Goal: Find specific page/section: Find specific page/section

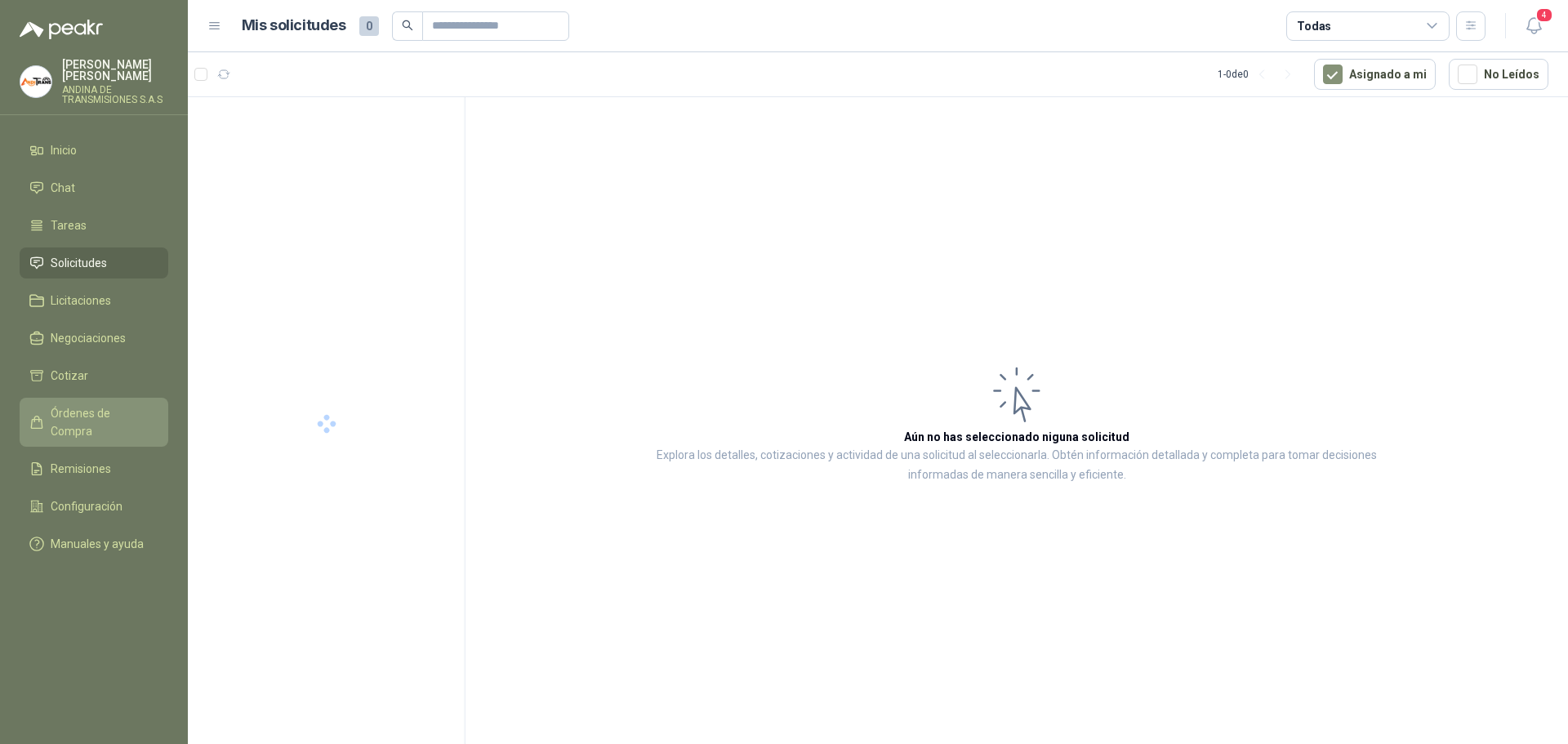
click at [123, 406] on span "Órdenes de Compra" at bounding box center [101, 421] width 102 height 36
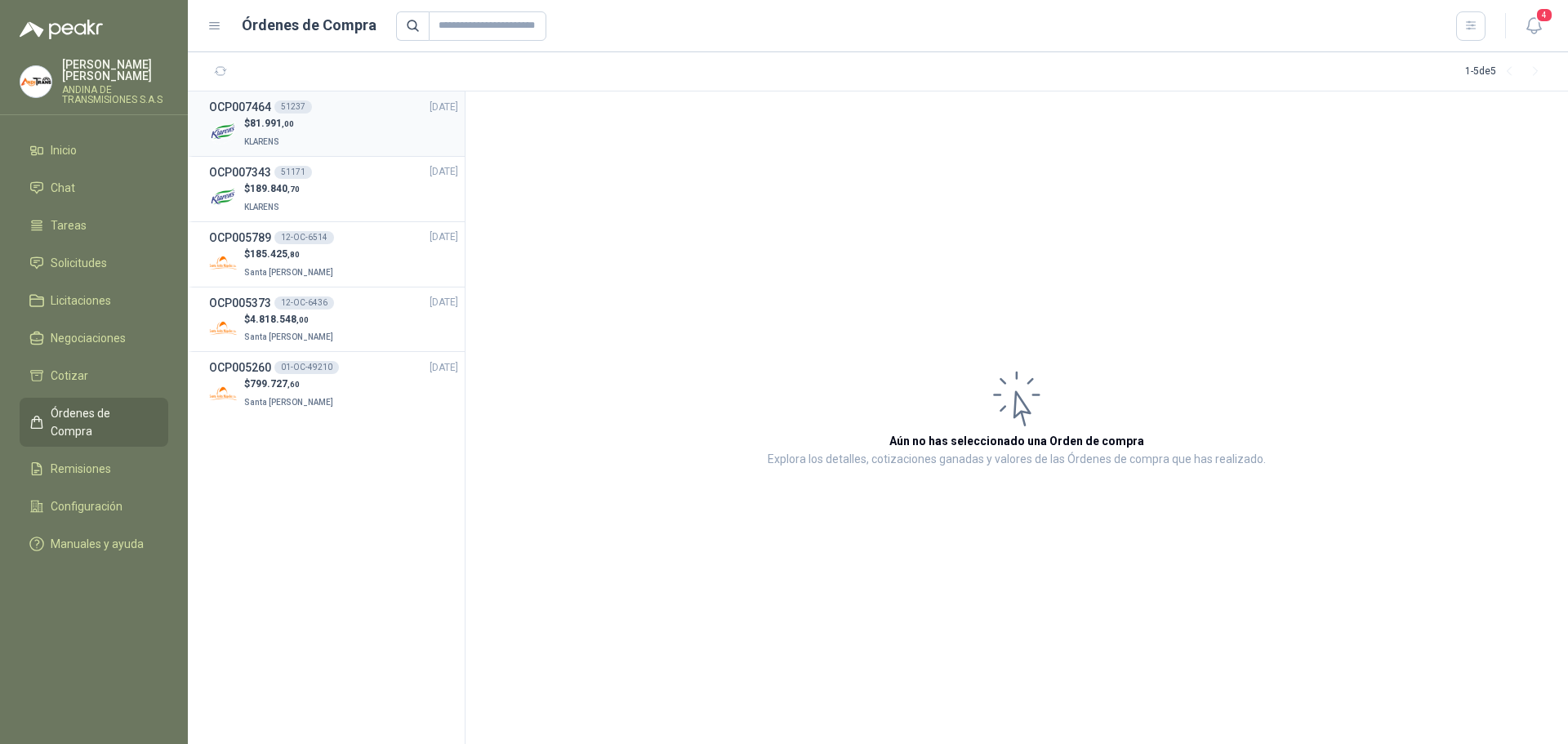
click at [258, 106] on h3 "OCP007464" at bounding box center [240, 106] width 62 height 18
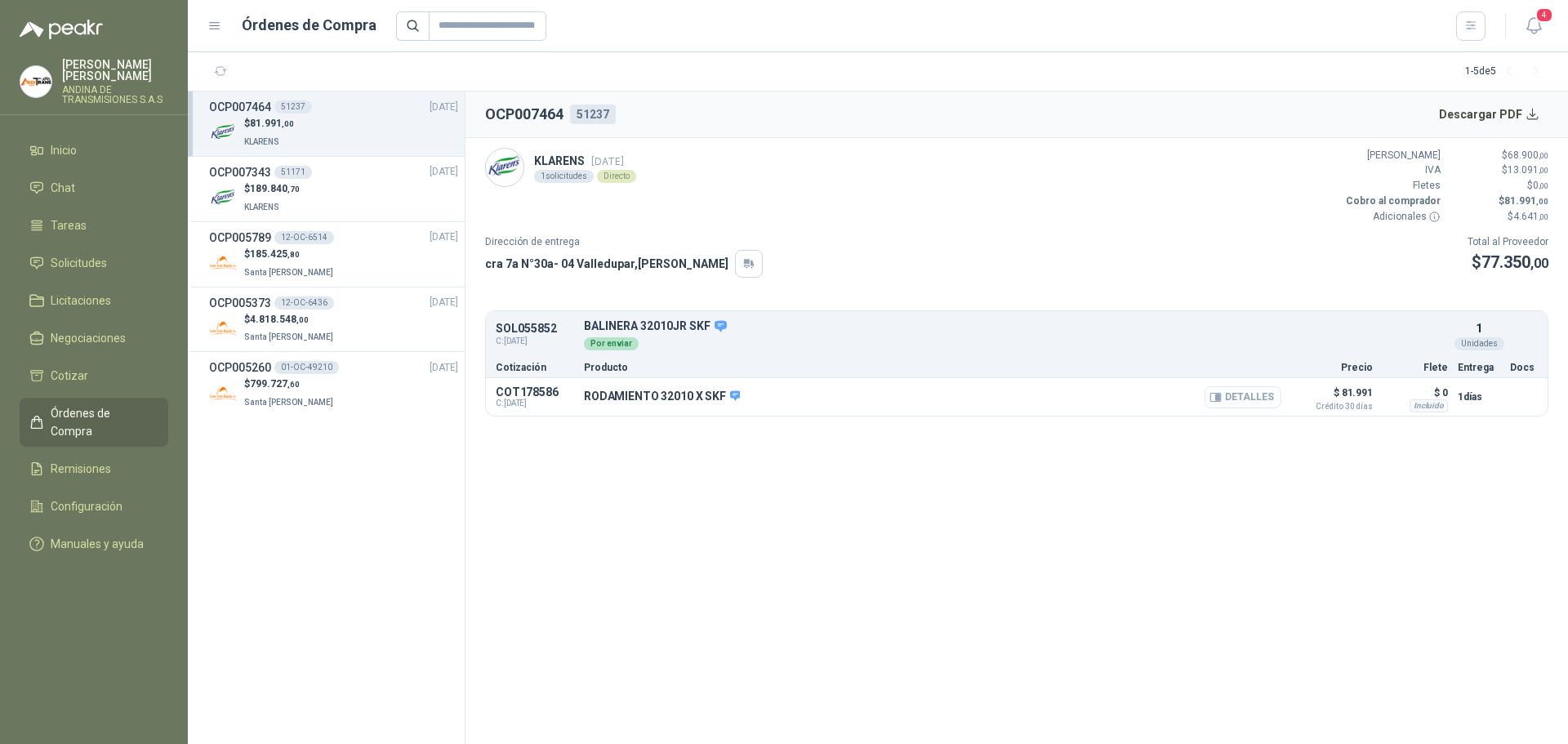
click at [1269, 394] on button "Detalles" at bounding box center [1243, 397] width 77 height 22
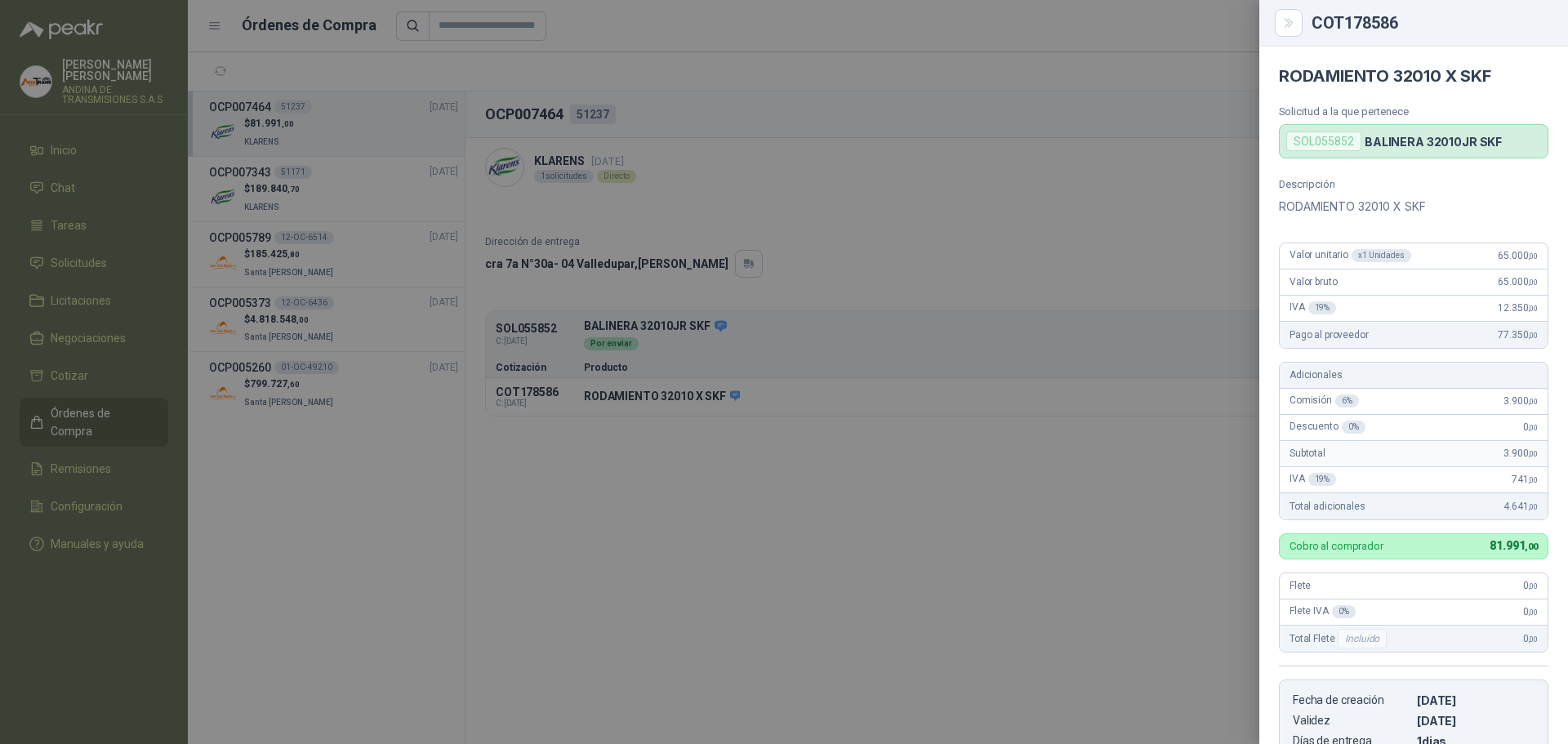
click at [1058, 211] on div at bounding box center [784, 372] width 1568 height 744
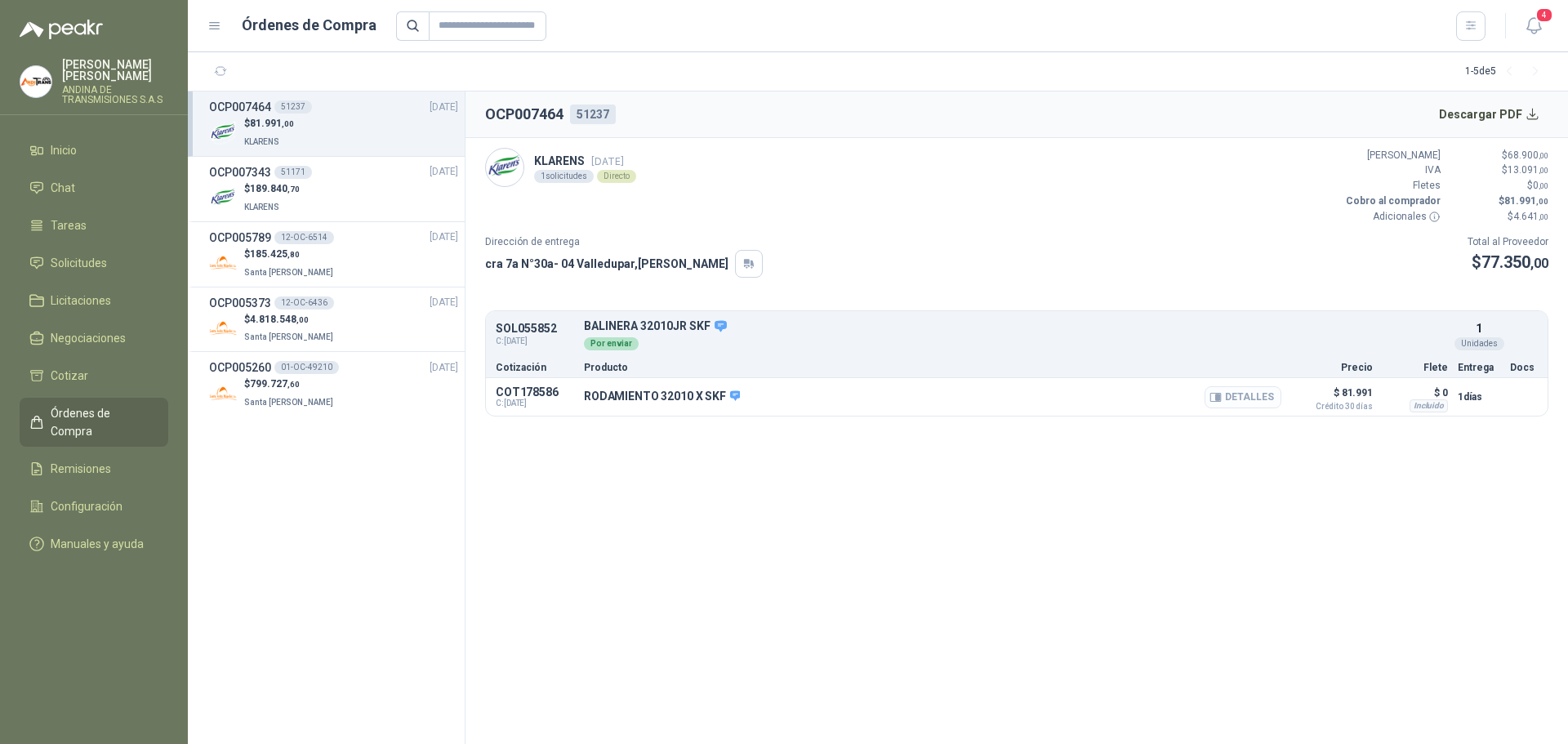
click at [1239, 394] on button "Detalles" at bounding box center [1243, 397] width 77 height 22
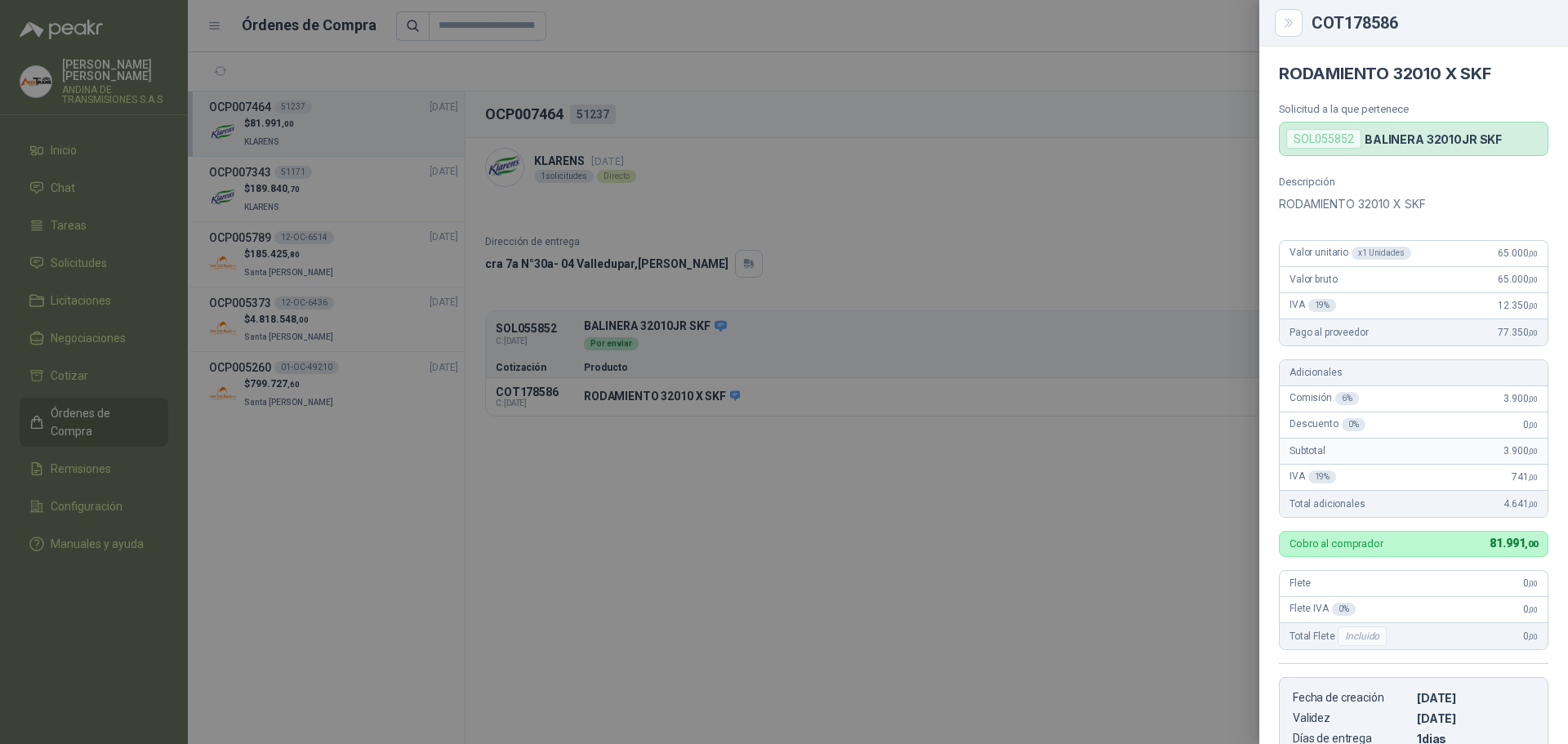
scroll to position [0, 0]
drag, startPoint x: 1281, startPoint y: 206, endPoint x: 1443, endPoint y: 211, distance: 162.1
click at [1443, 211] on p "RODAMIENTO 32010 X SKF" at bounding box center [1414, 206] width 270 height 19
copy p "RODAMIENTO 32010 X SKF"
click at [1290, 21] on icon "Close" at bounding box center [1288, 23] width 8 height 8
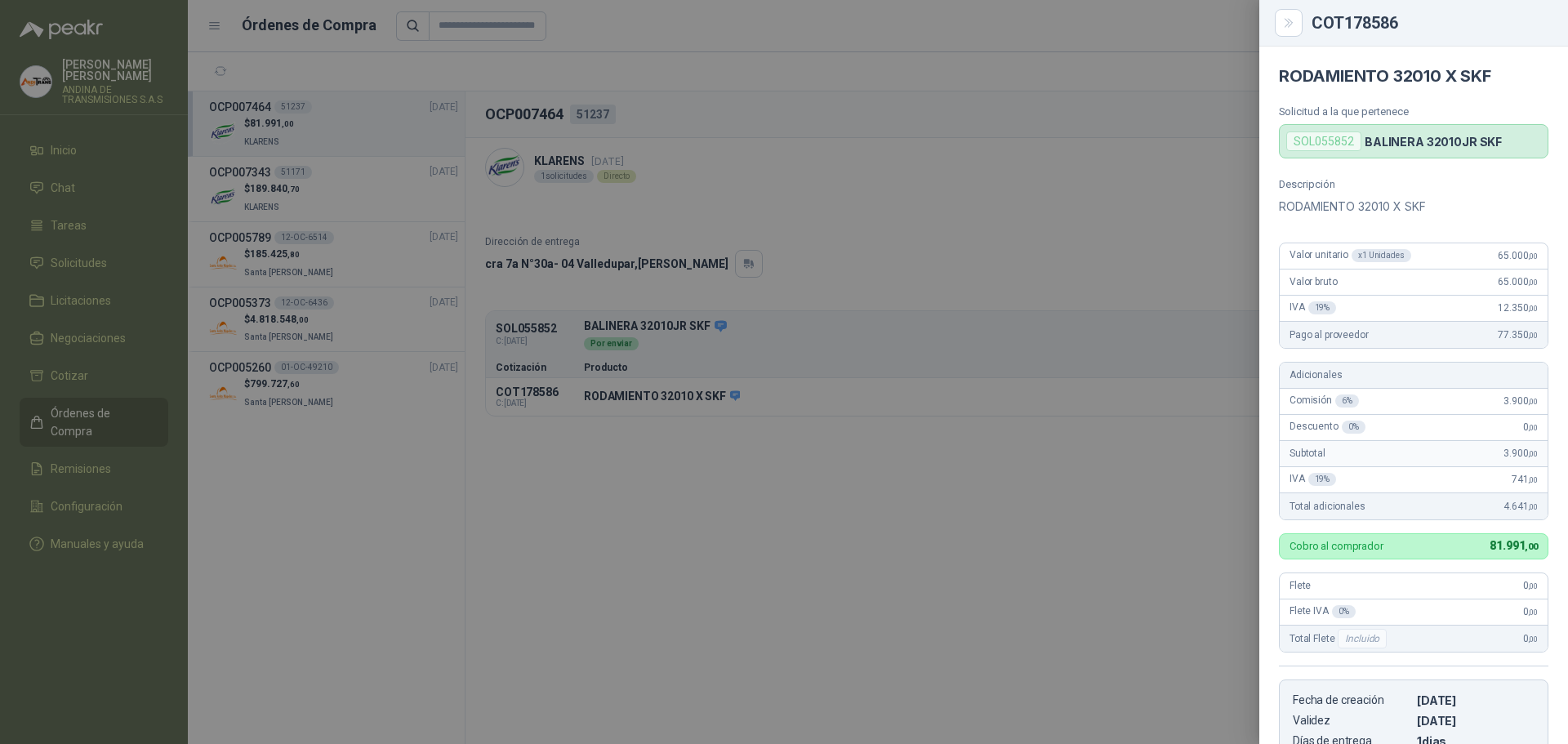
scroll to position [309, 0]
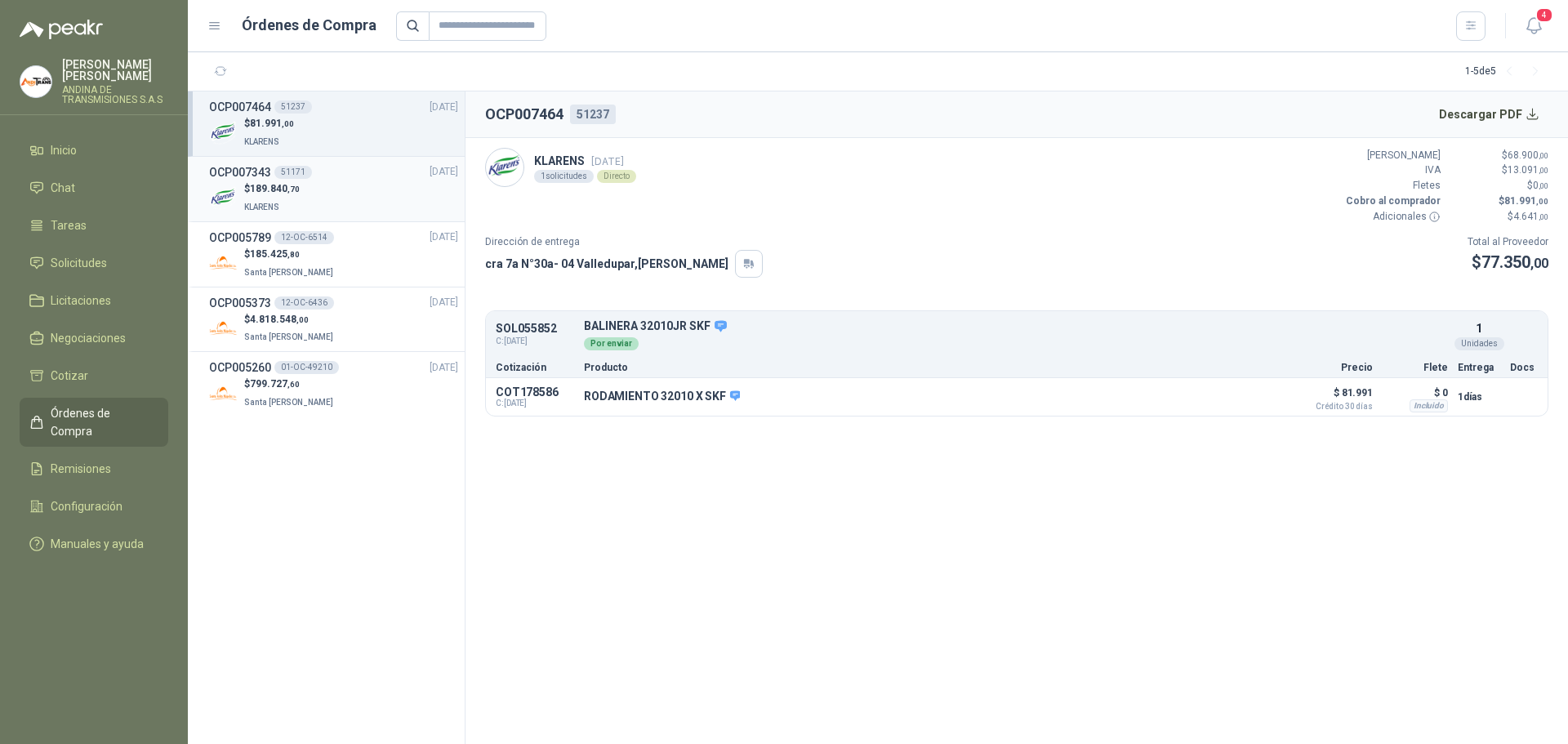
click at [241, 168] on h3 "OCP007343" at bounding box center [240, 172] width 62 height 18
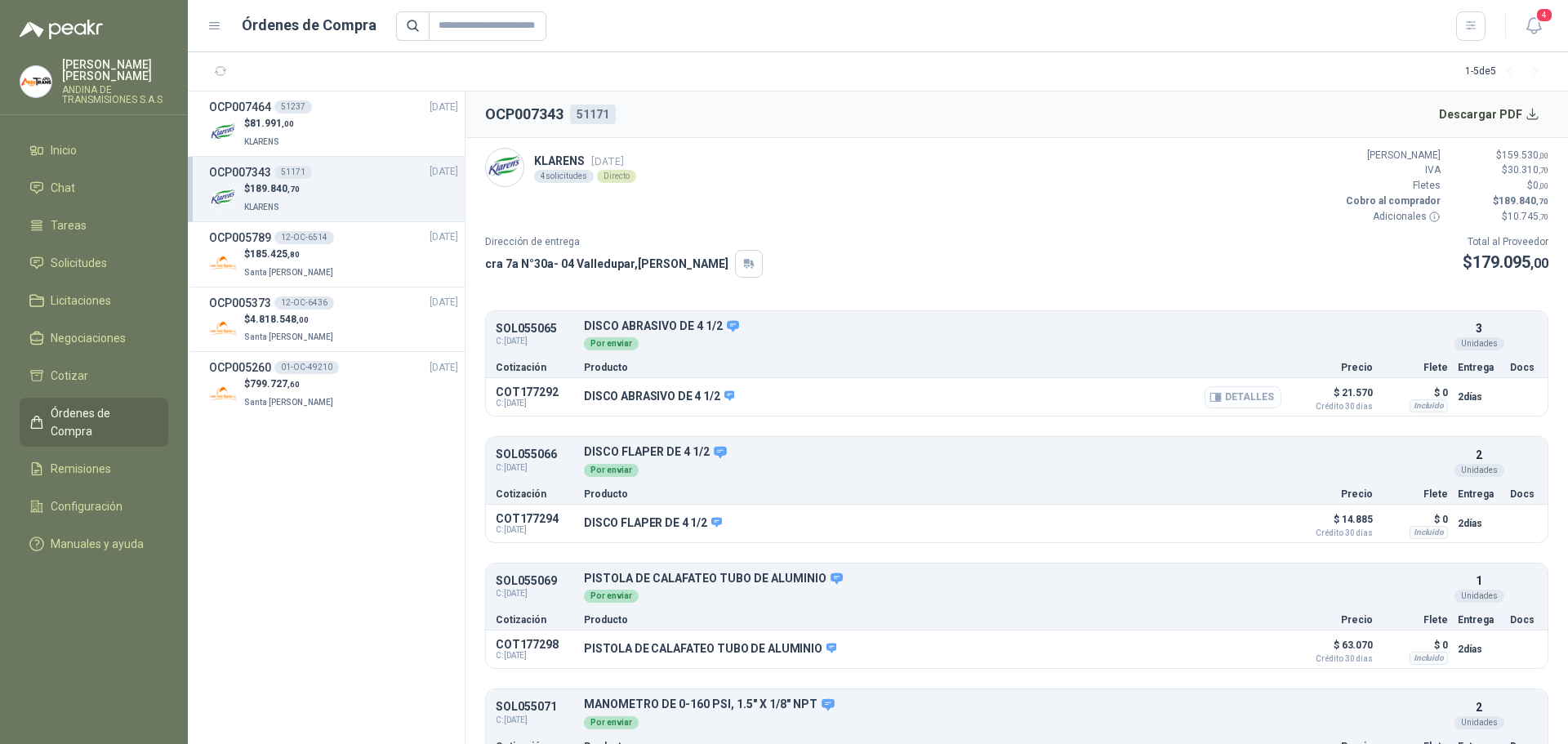
click at [1235, 407] on button "Detalles" at bounding box center [1243, 397] width 77 height 22
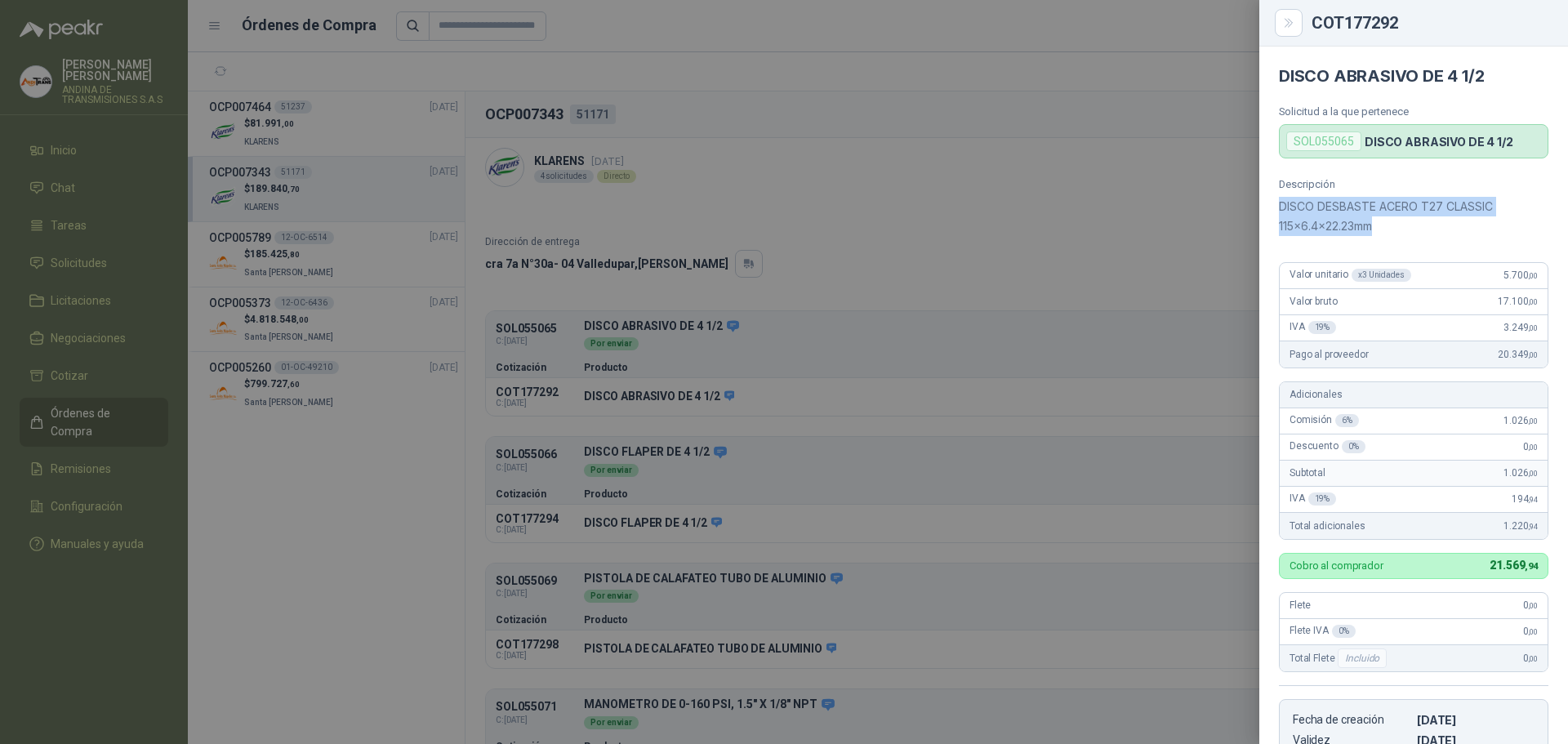
drag, startPoint x: 1279, startPoint y: 208, endPoint x: 1416, endPoint y: 225, distance: 138.1
click at [1416, 225] on p "DISCO DESBASTE ACERO T27 CLASSIC 115x6.4x22.23mm" at bounding box center [1414, 216] width 270 height 39
copy p "DISCO DESBASTE ACERO T27 CLASSIC 115x6.4x22.23mm"
click at [1127, 207] on div at bounding box center [784, 372] width 1568 height 744
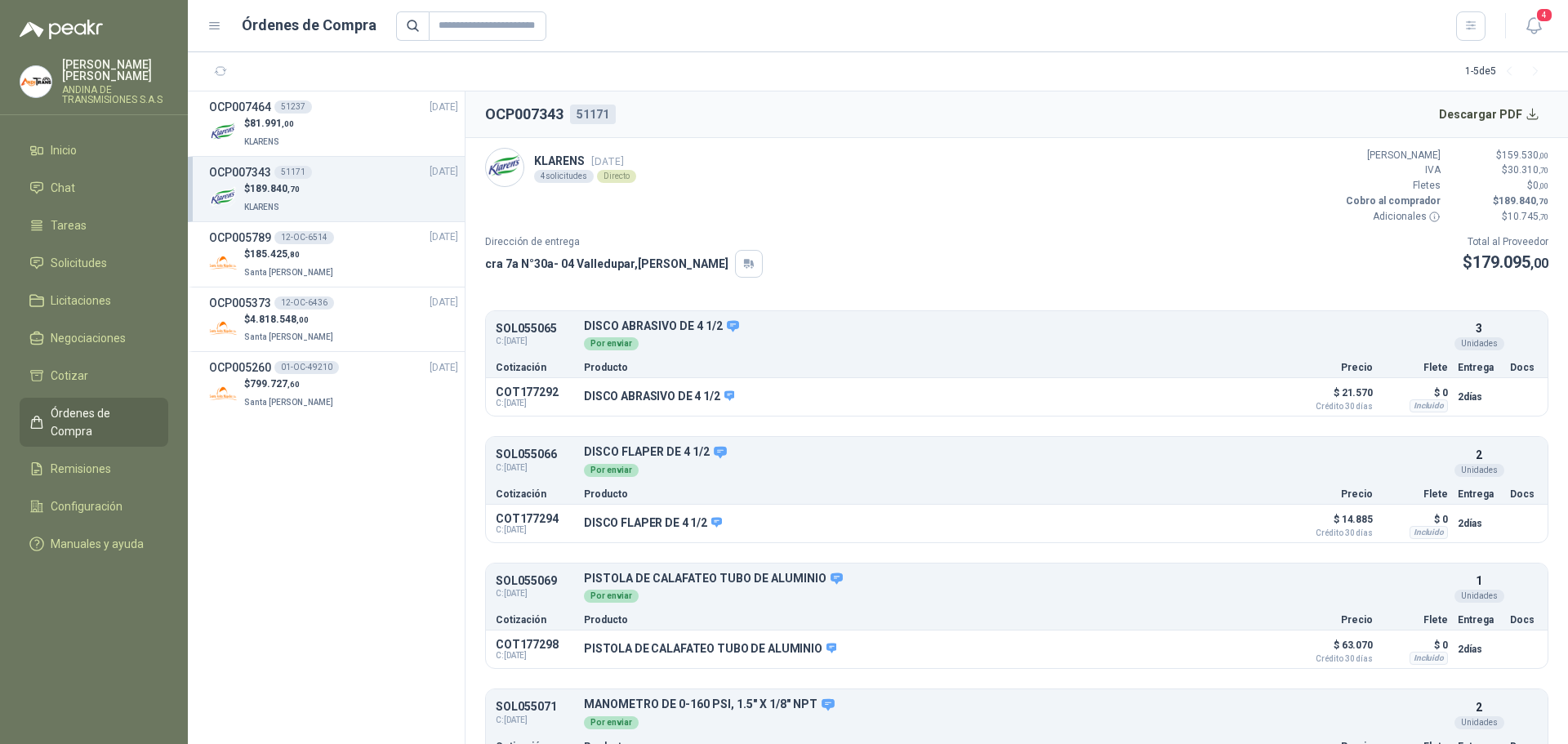
scroll to position [60, 0]
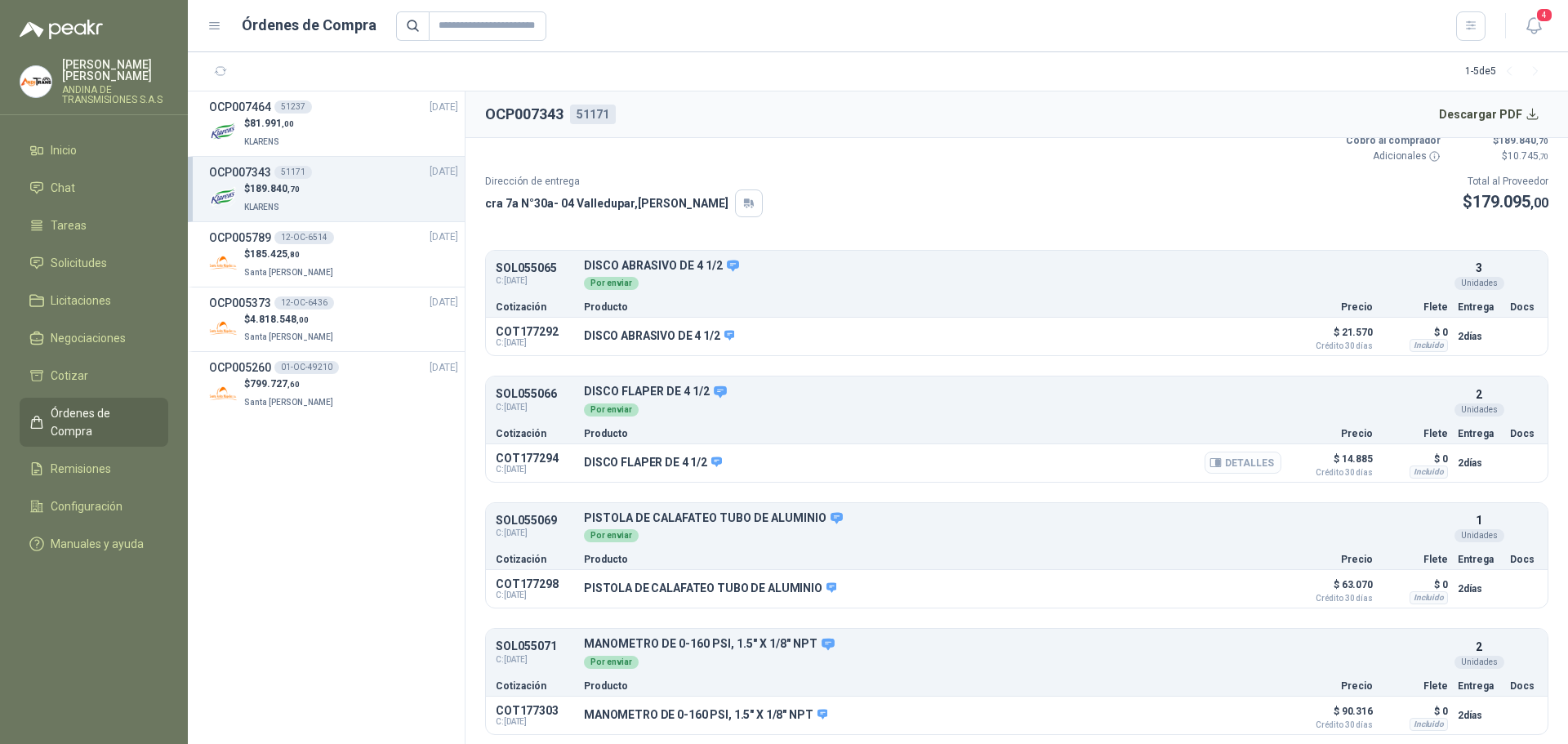
click at [1234, 464] on button "Detalles" at bounding box center [1243, 462] width 77 height 22
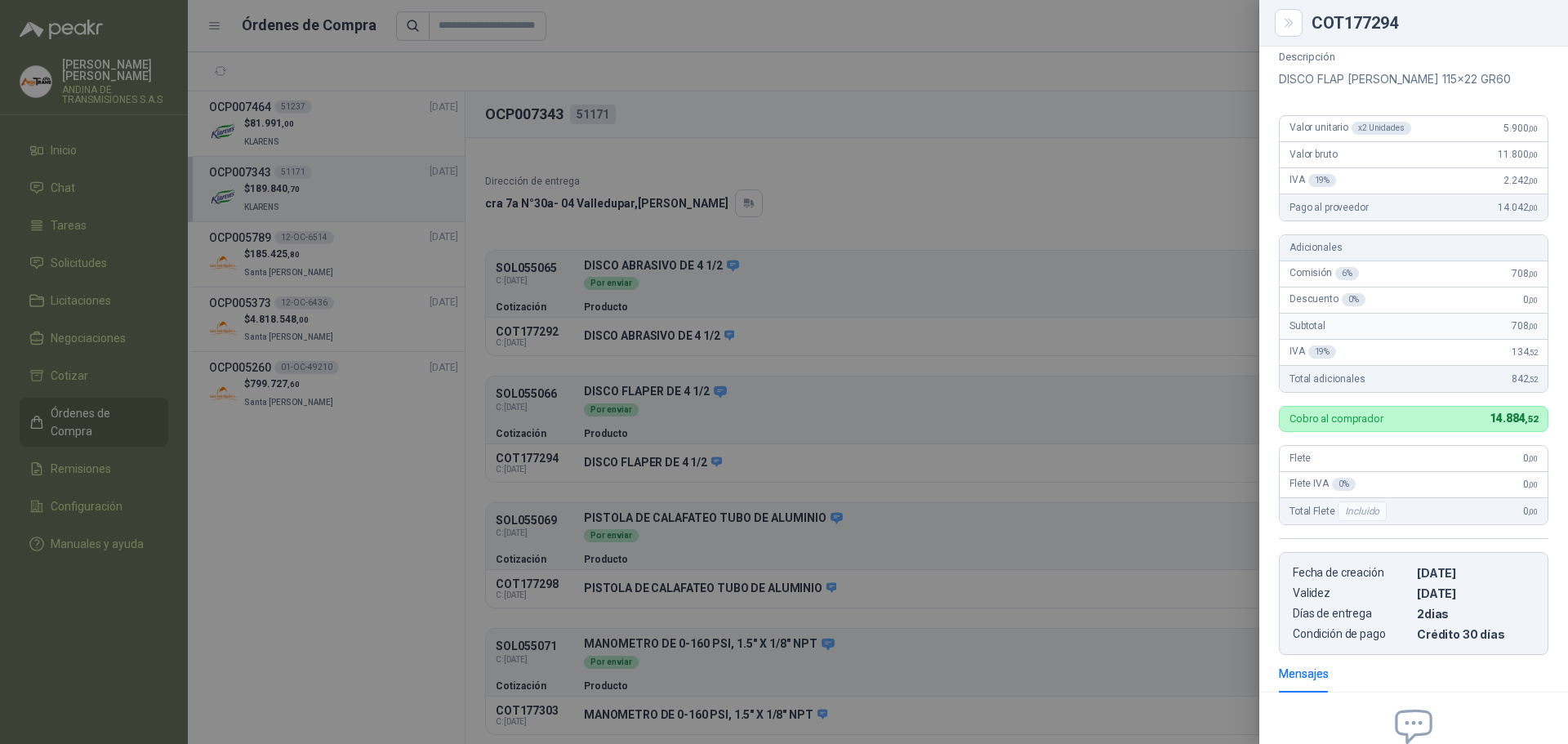
scroll to position [0, 0]
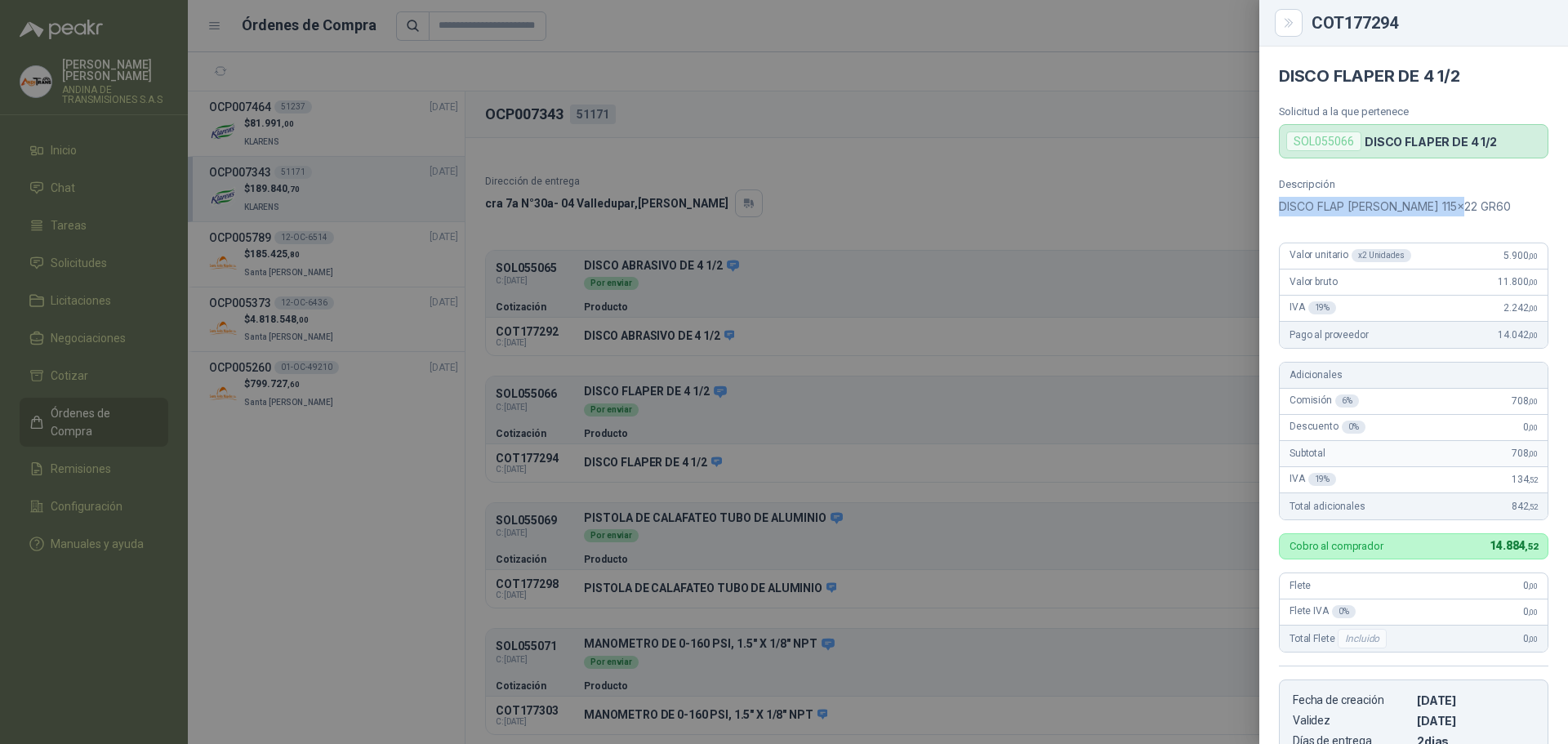
drag, startPoint x: 1280, startPoint y: 204, endPoint x: 1482, endPoint y: 195, distance: 202.2
click at [1482, 195] on div "Descripción DISCO FLAP [PERSON_NAME] 115x22 GR60" at bounding box center [1414, 197] width 270 height 39
copy p "DISCO FLAP [PERSON_NAME] 115x22 GR60"
click at [1286, 23] on icon "Close" at bounding box center [1289, 23] width 14 height 14
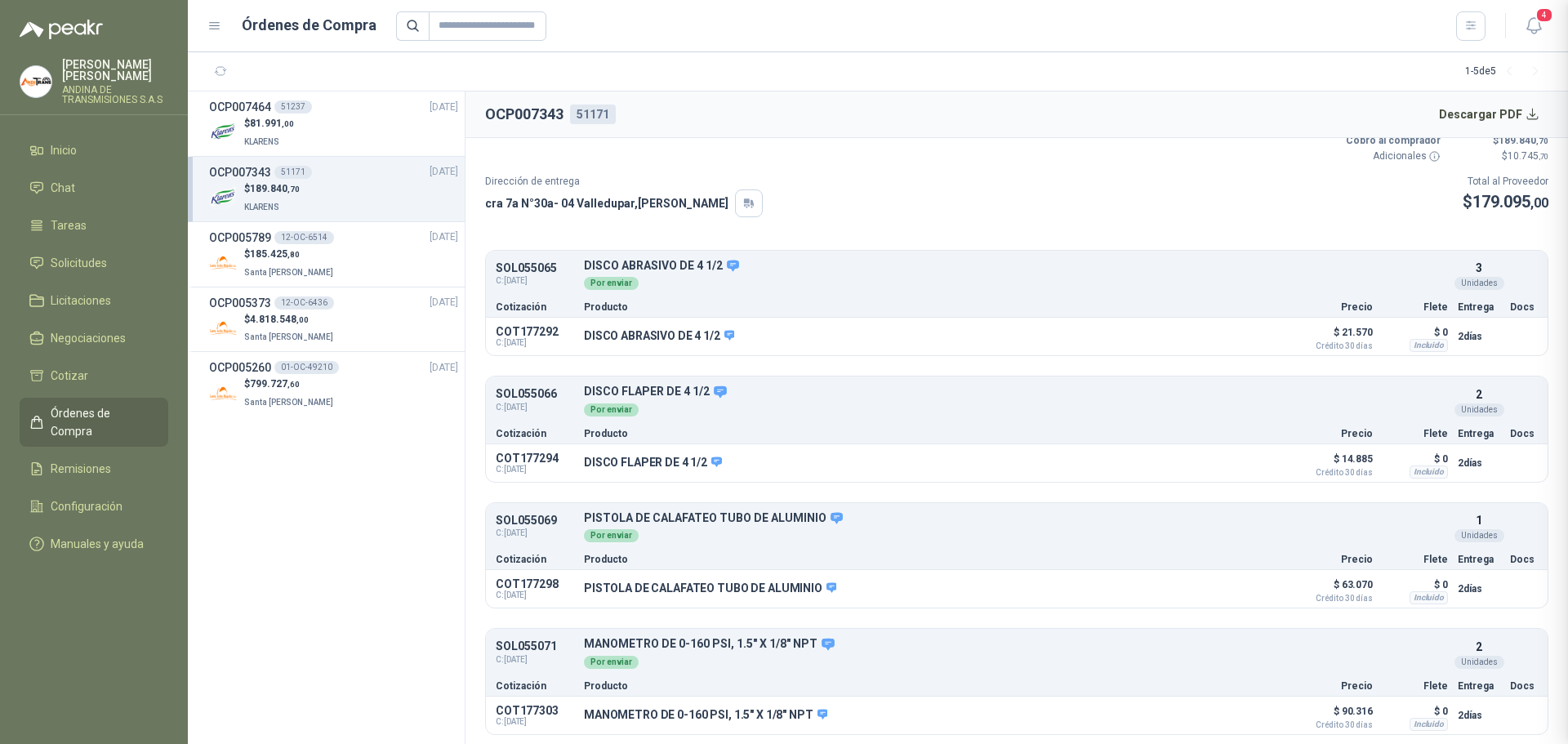
scroll to position [309, 0]
click at [1217, 584] on button "Detalles" at bounding box center [1243, 589] width 77 height 22
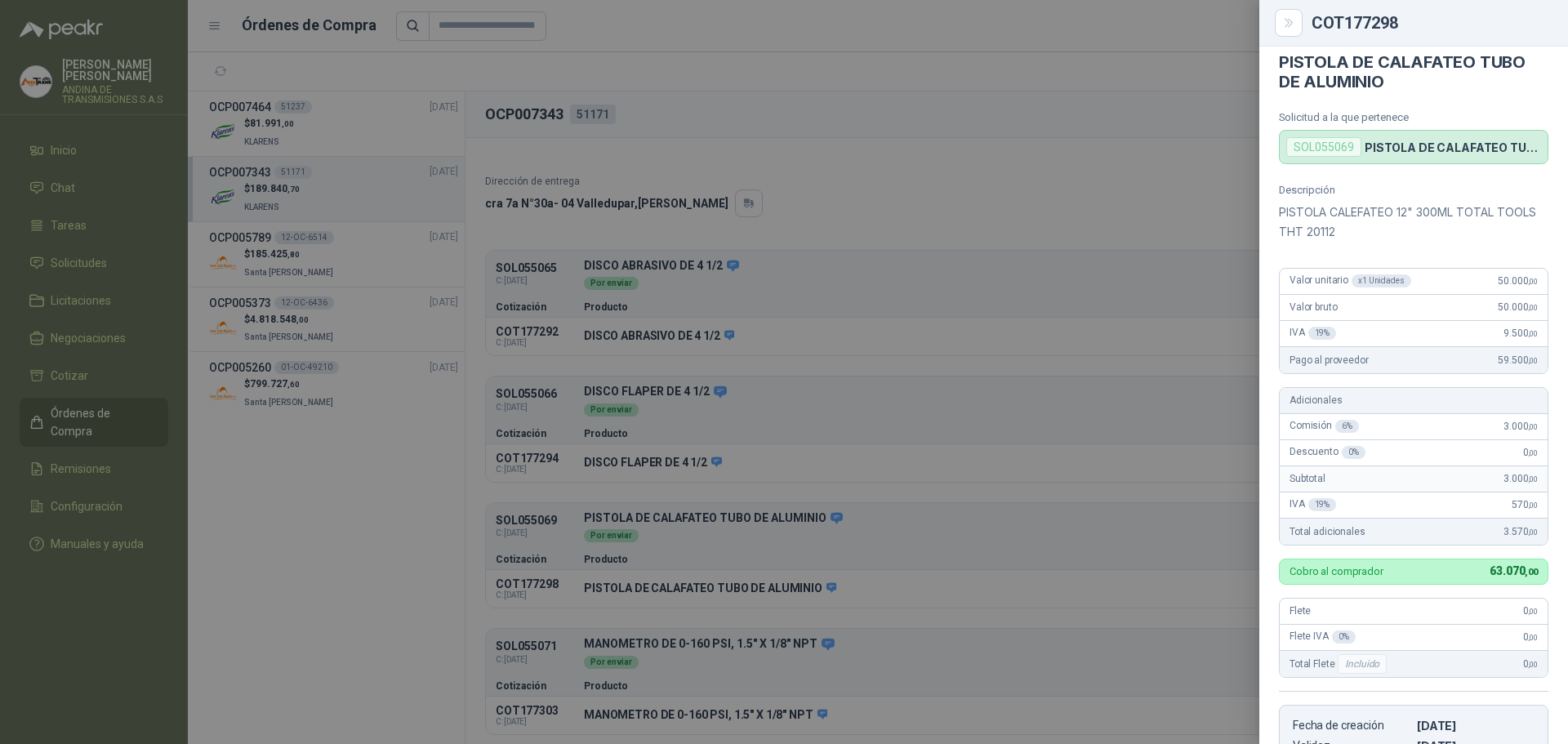
scroll to position [0, 0]
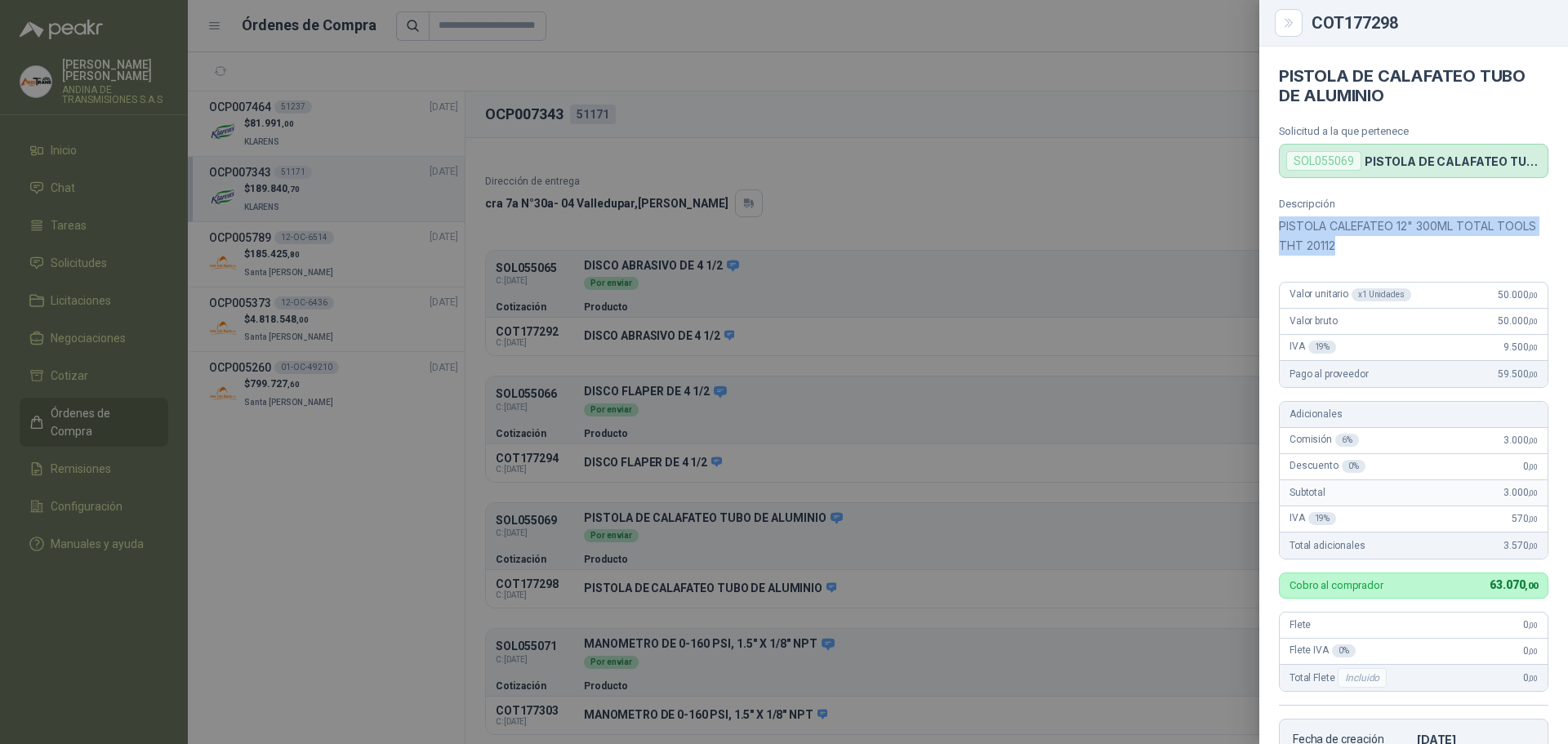
drag, startPoint x: 1282, startPoint y: 225, endPoint x: 1388, endPoint y: 245, distance: 107.9
click at [1388, 245] on p "PISTOLA CALEFATEO 12" 300ML TOTAL TOOLS THT 20112" at bounding box center [1414, 235] width 270 height 39
copy p "PISTOLA CALEFATEO 12" 300ML TOTAL TOOLS THT 20112"
click at [1286, 26] on icon "Close" at bounding box center [1289, 23] width 14 height 14
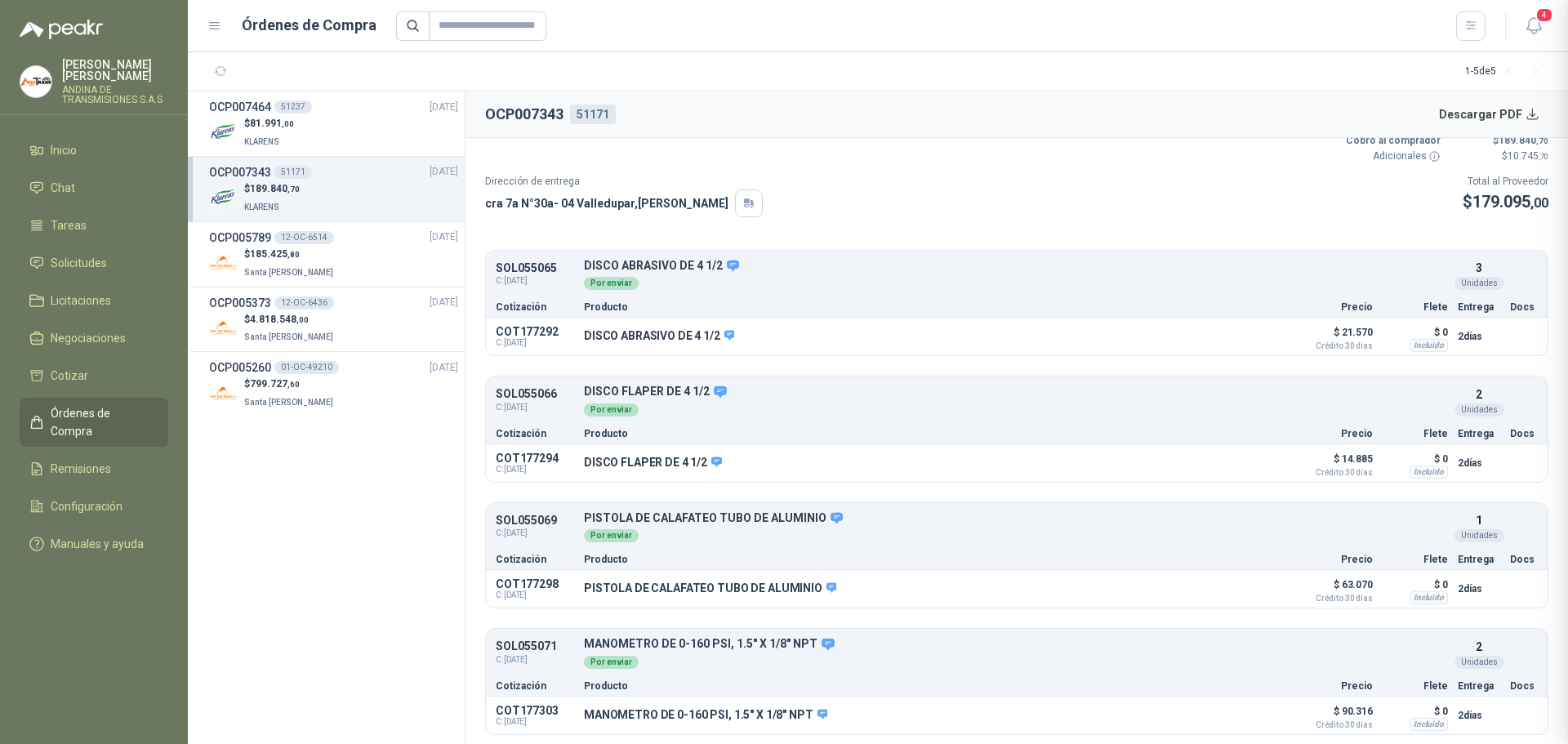
scroll to position [349, 0]
click at [1214, 712] on button "Detalles" at bounding box center [1243, 715] width 77 height 22
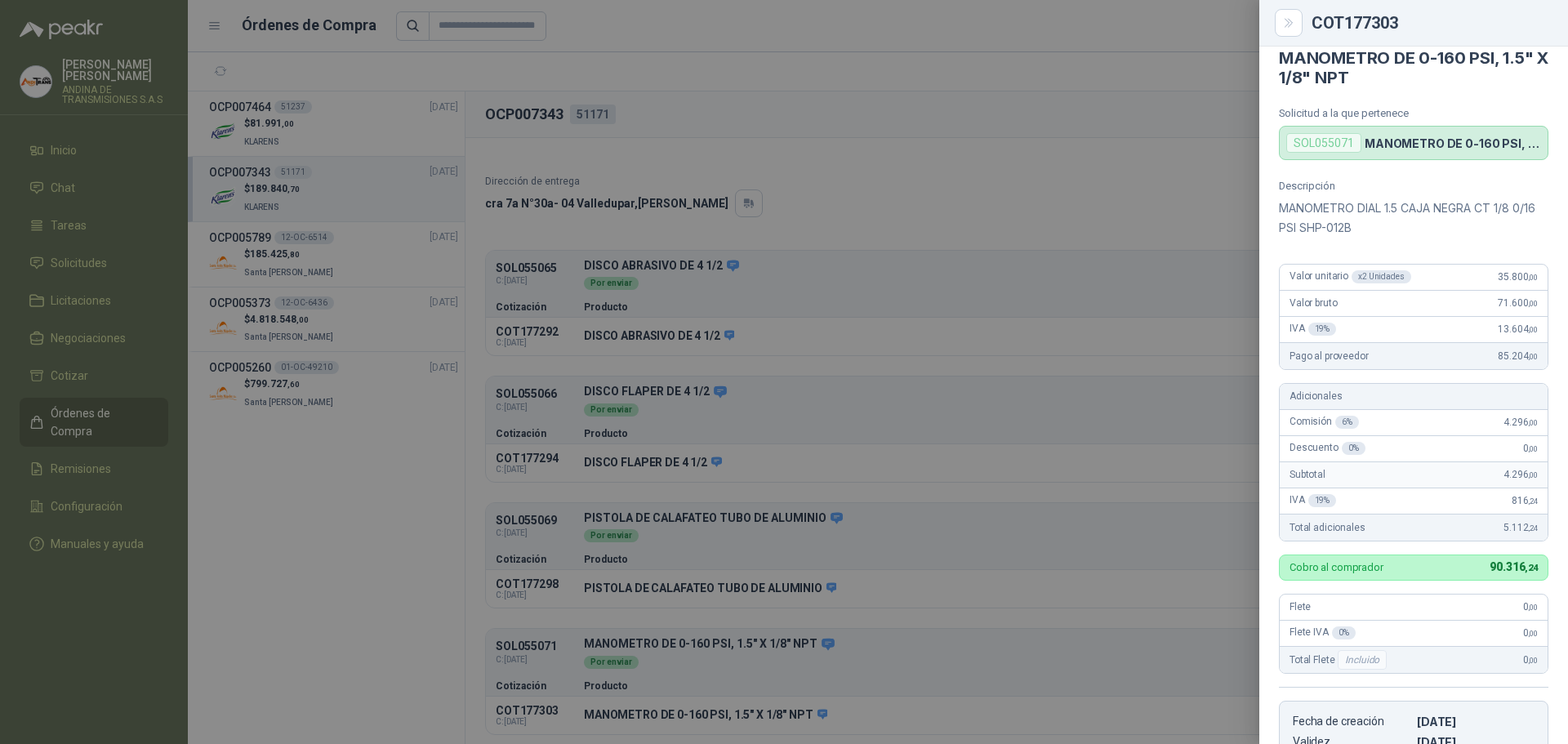
scroll to position [0, 0]
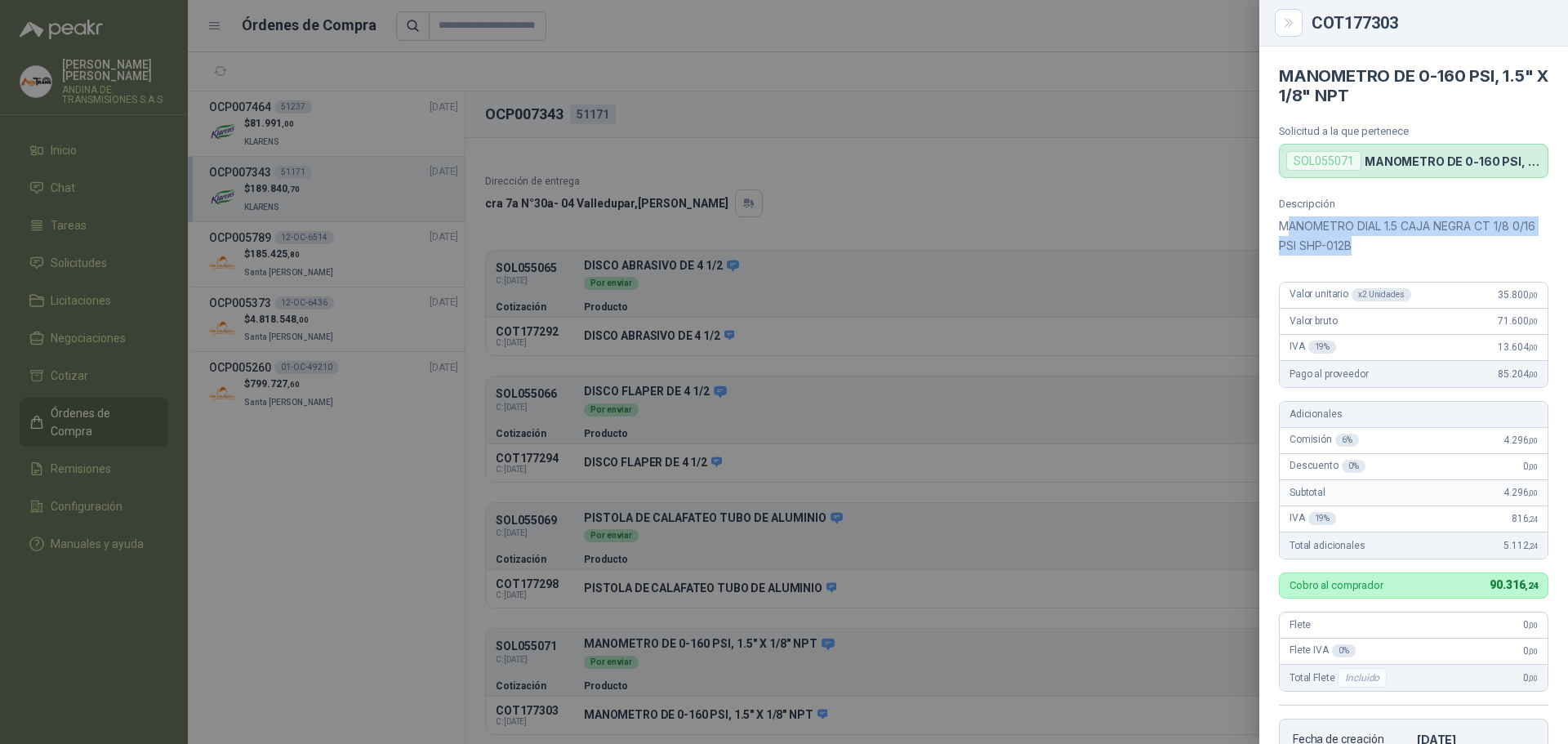
drag, startPoint x: 1285, startPoint y: 224, endPoint x: 1414, endPoint y: 245, distance: 130.7
click at [1414, 245] on p "MANOMETRO DIAL 1.5 CAJA NEGRA CT 1/8 0/16 PSI SHP-012B" at bounding box center [1414, 235] width 270 height 39
click at [1260, 231] on div "COT177303 MANOMETRO DE 0-160 PSI, 1.5" X 1/8" NPT Solicitud a la que pertenece …" at bounding box center [784, 372] width 1568 height 744
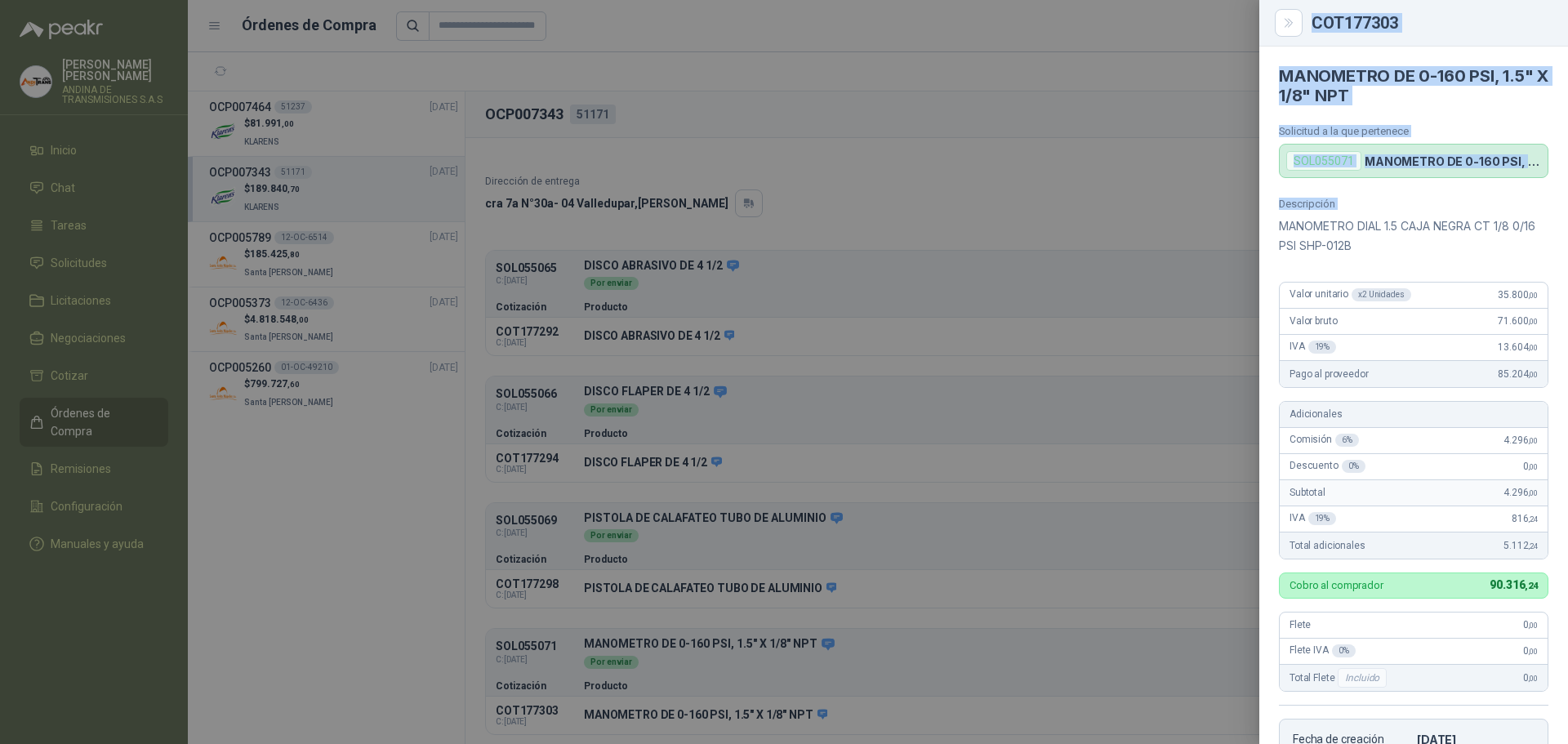
click at [1276, 224] on div "Descripción MANOMETRO DIAL 1.5 CAJA NEGRA CT 1/8 0/16 PSI SHP-012B Valor unitar…" at bounding box center [1413, 509] width 308 height 623
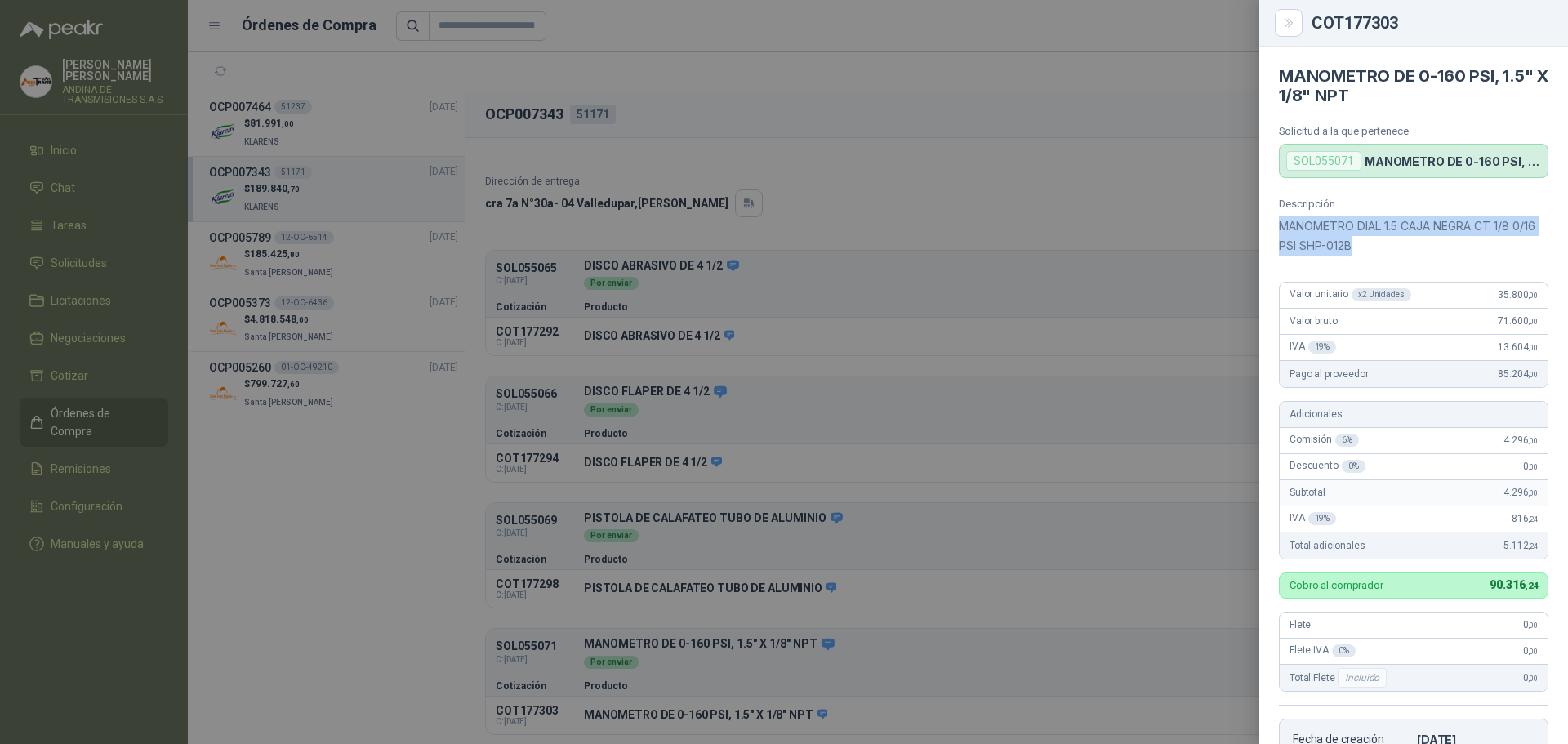
drag, startPoint x: 1282, startPoint y: 224, endPoint x: 1405, endPoint y: 248, distance: 125.3
click at [1405, 248] on p "MANOMETRO DIAL 1.5 CAJA NEGRA CT 1/8 0/16 PSI SHP-012B" at bounding box center [1414, 235] width 270 height 39
copy p "MANOMETRO DIAL 1.5 CAJA NEGRA CT 1/8 0/16 PSI SHP-012B"
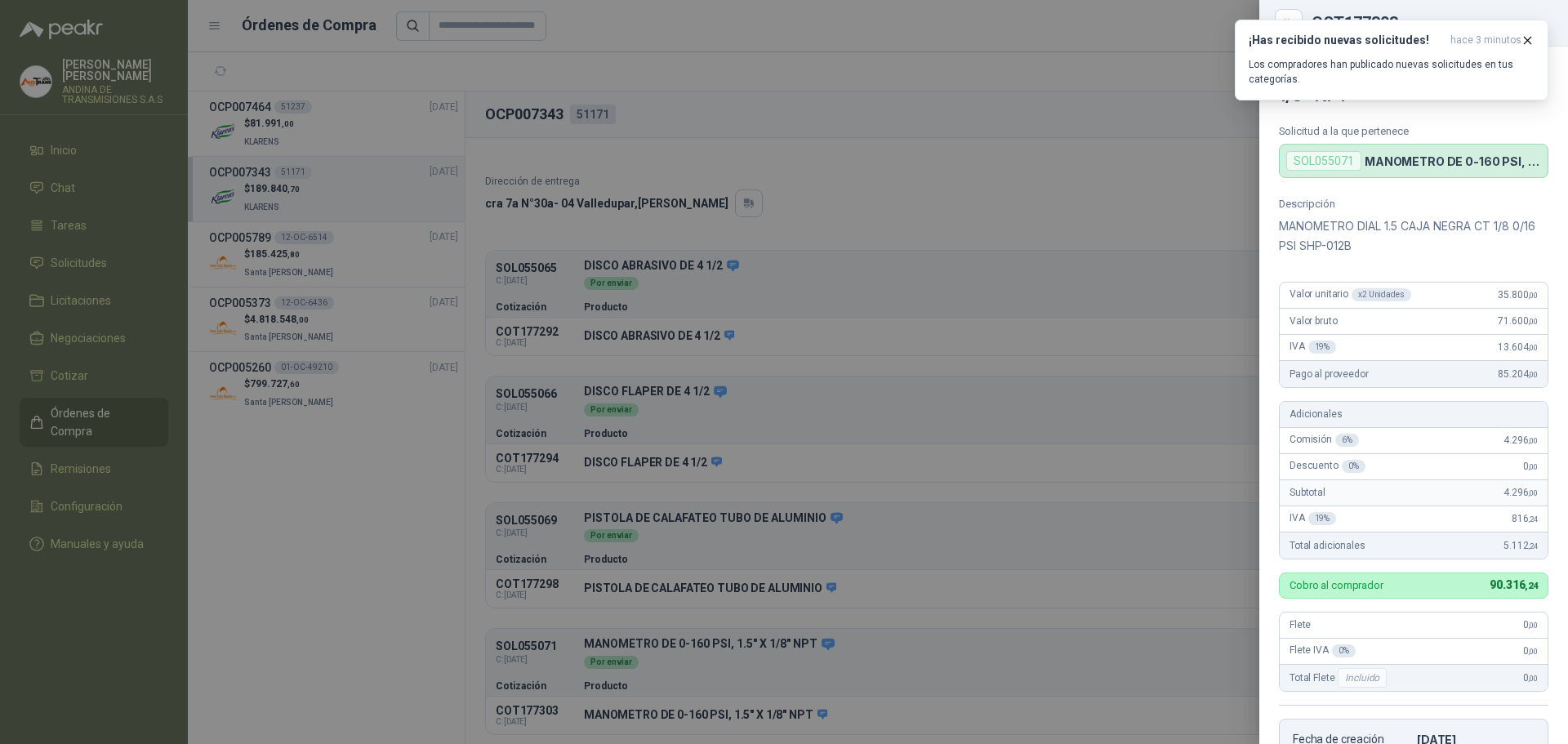
drag, startPoint x: 1148, startPoint y: 111, endPoint x: 1082, endPoint y: 241, distance: 145.8
click at [1144, 112] on div at bounding box center [784, 372] width 1568 height 744
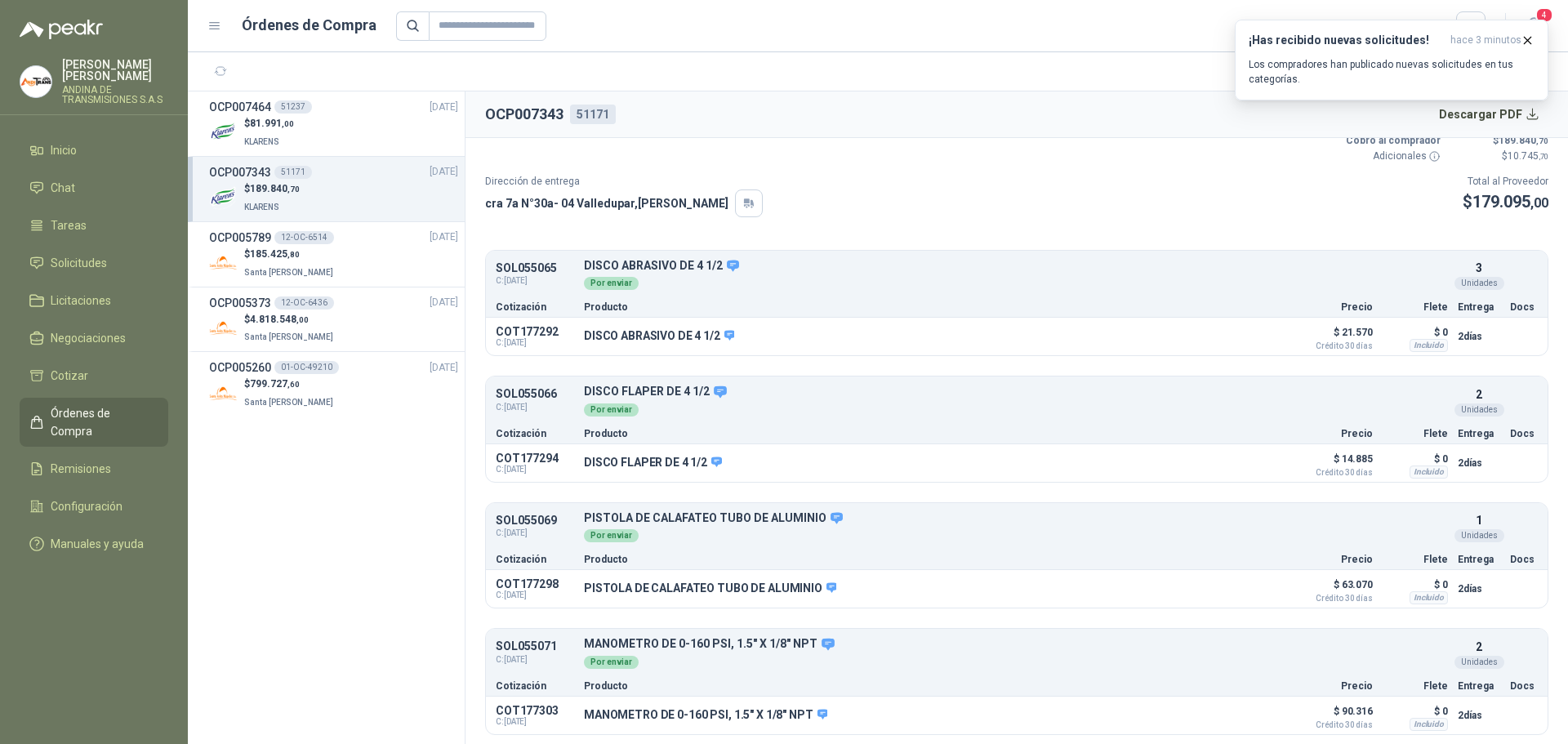
click at [1239, 204] on div "Dirección de entrega cra 7a N°30a- 04 [GEOGRAPHIC_DATA] , Cesar Total al Provee…" at bounding box center [1017, 196] width 1063 height 44
click at [1529, 101] on div "¡Has recibido nuevas solicitudes! hace 3 minutos Los compradores han publicado …" at bounding box center [1391, 59] width 313 height 80
click at [1498, 101] on div "¡Has recibido nuevas solicitudes! hace 3 minutos Los compradores han publicado …" at bounding box center [1391, 59] width 313 height 80
click at [1527, 37] on icon "button" at bounding box center [1527, 40] width 14 height 14
click at [1533, 114] on button "Descargar PDF" at bounding box center [1489, 114] width 119 height 33
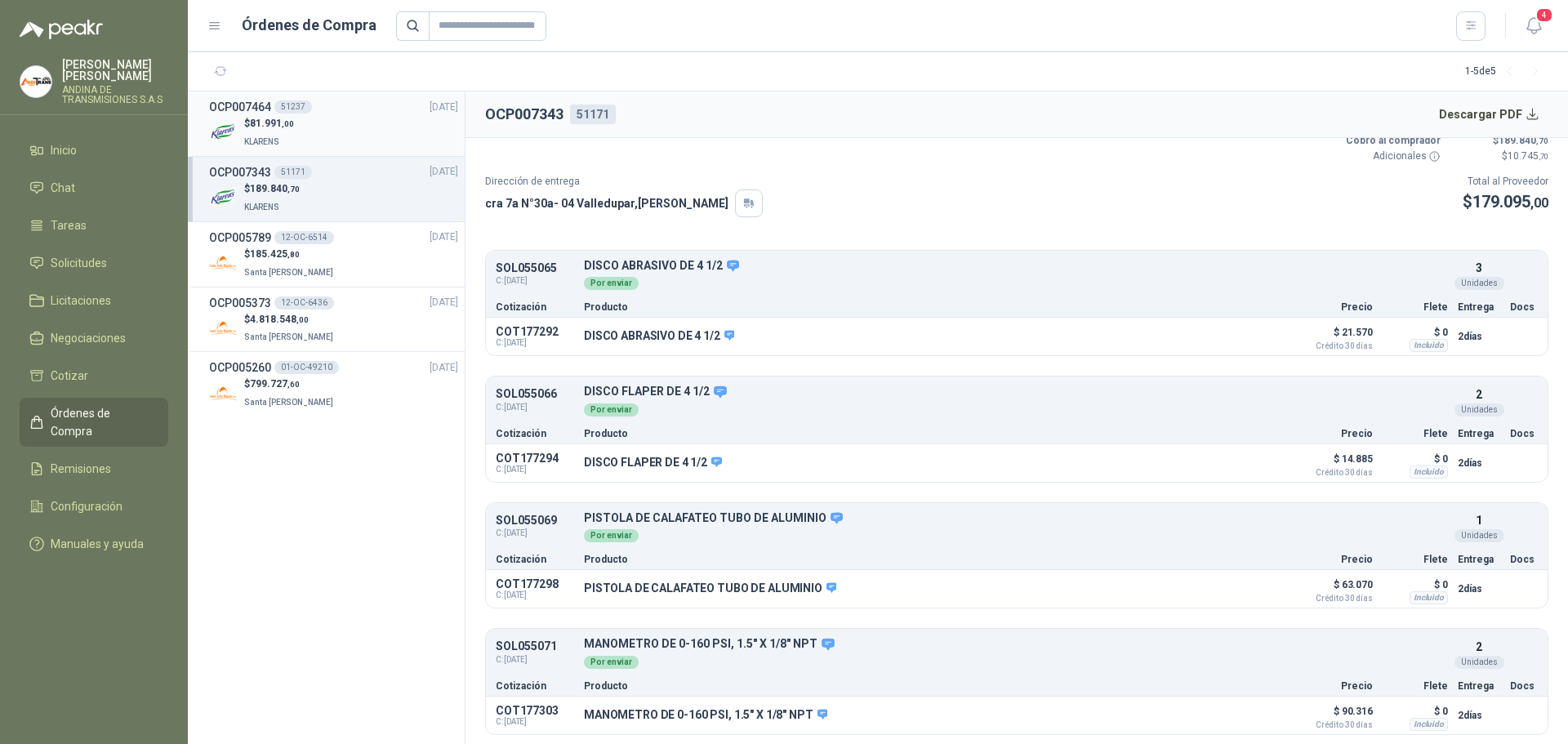
click at [263, 111] on h3 "OCP007464" at bounding box center [240, 106] width 62 height 18
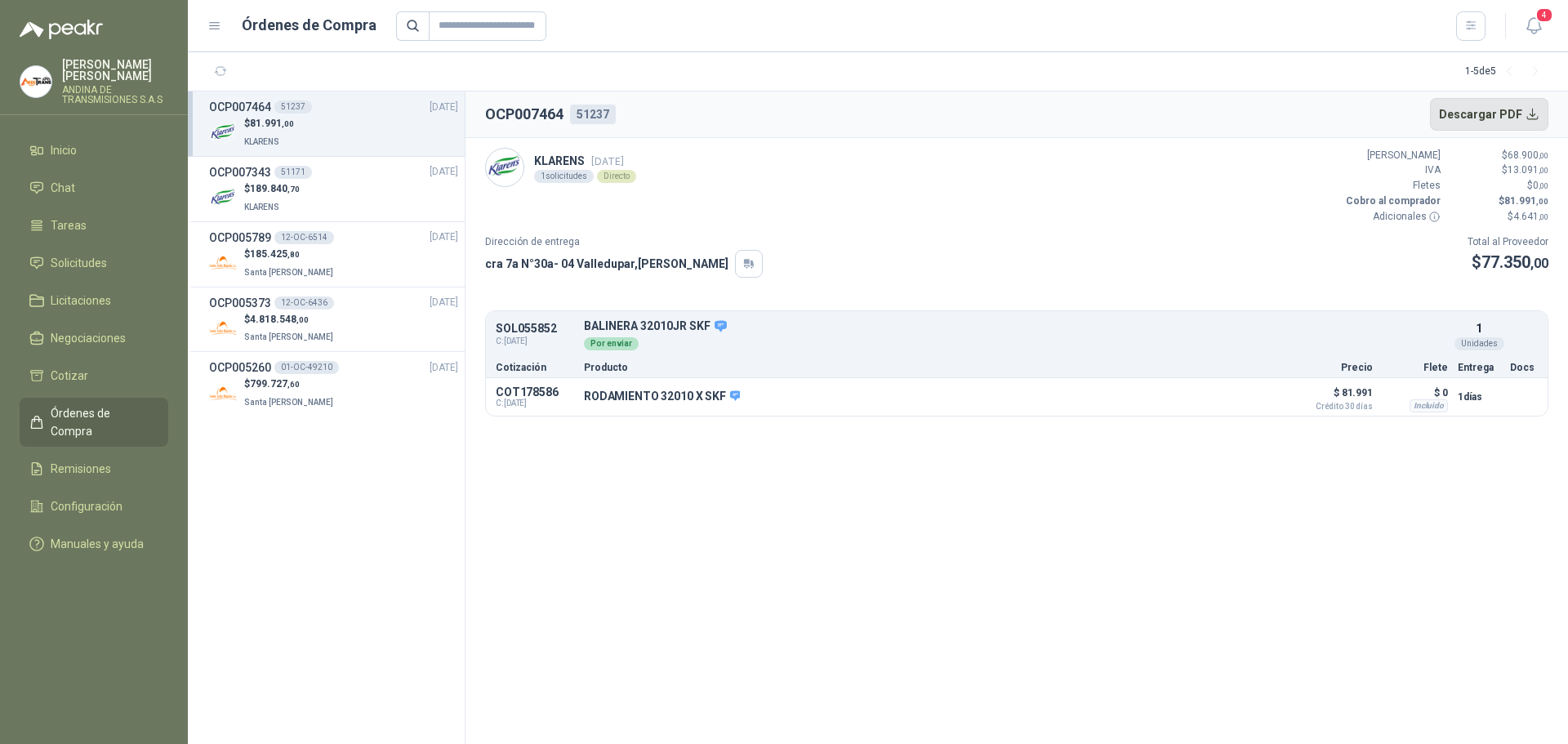
click at [1483, 114] on button "Descargar PDF" at bounding box center [1489, 114] width 119 height 33
